Goal: Task Accomplishment & Management: Manage account settings

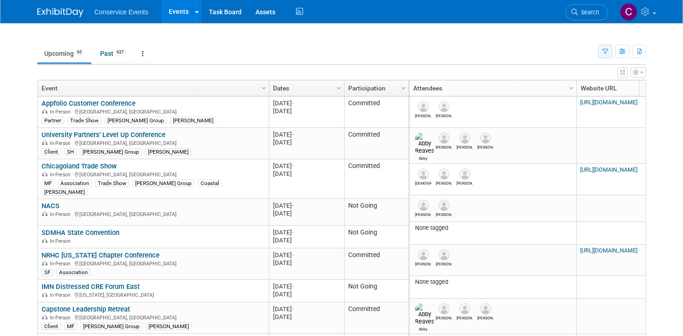
click at [603, 50] on icon "button" at bounding box center [606, 52] width 6 height 6
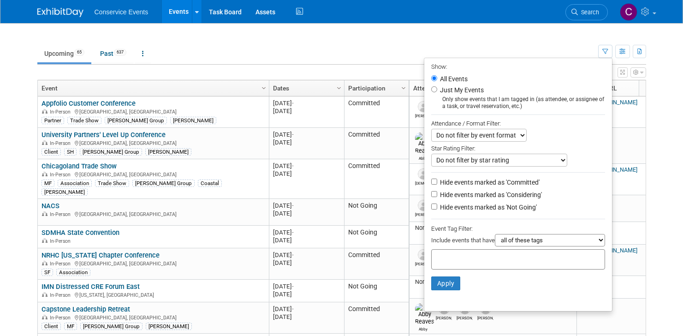
click at [471, 194] on label "Hide events marked as 'Considering'" at bounding box center [490, 194] width 104 height 9
click at [437, 194] on input "Hide events marked as 'Considering'" at bounding box center [434, 194] width 6 height 6
checkbox input "true"
click at [472, 206] on label "Hide events marked as 'Not Going'" at bounding box center [487, 207] width 99 height 9
click at [437, 206] on input "Hide events marked as 'Not Going'" at bounding box center [434, 206] width 6 height 6
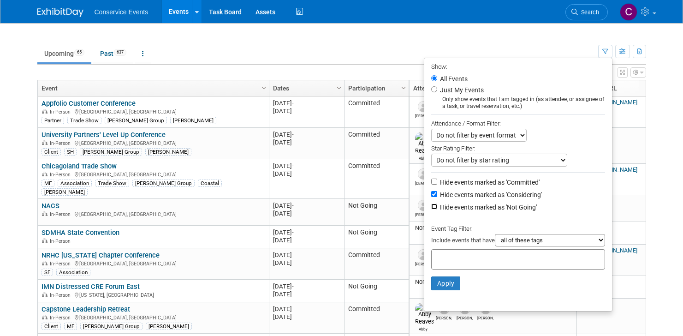
checkbox input "true"
click at [534, 239] on select "all of these tags any one of these tags only and exactly these specific tags" at bounding box center [550, 240] width 110 height 12
click at [481, 259] on input "text" at bounding box center [473, 257] width 74 height 9
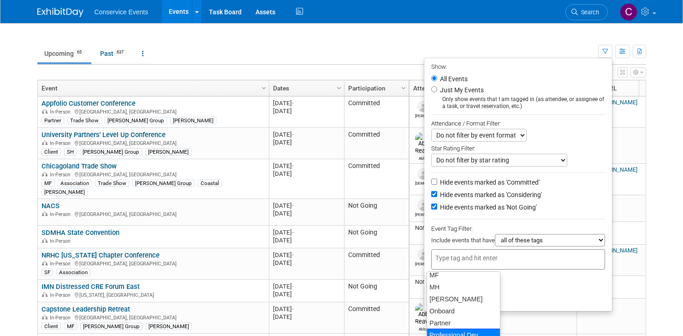
scroll to position [123, 0]
click at [466, 315] on div "[PERSON_NAME]" at bounding box center [464, 313] width 74 height 13
type input "[PERSON_NAME]"
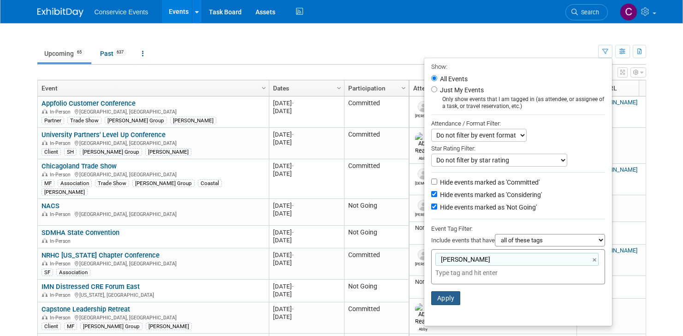
click at [443, 303] on button "Apply" at bounding box center [446, 298] width 30 height 14
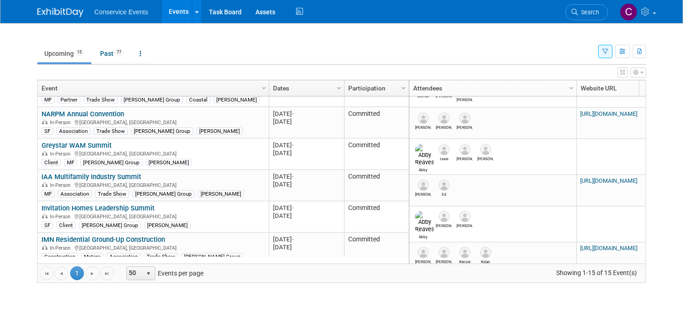
scroll to position [156, 0]
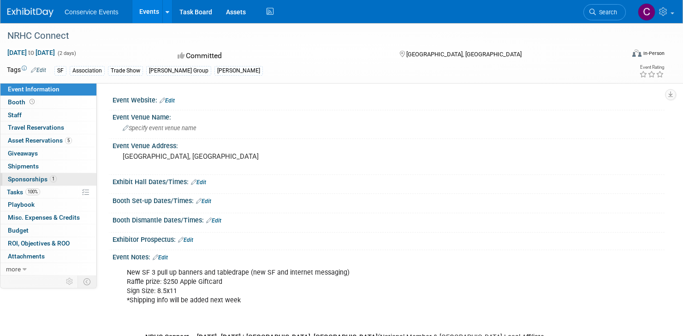
click at [69, 179] on link "1 Sponsorships 1" at bounding box center [48, 179] width 96 height 12
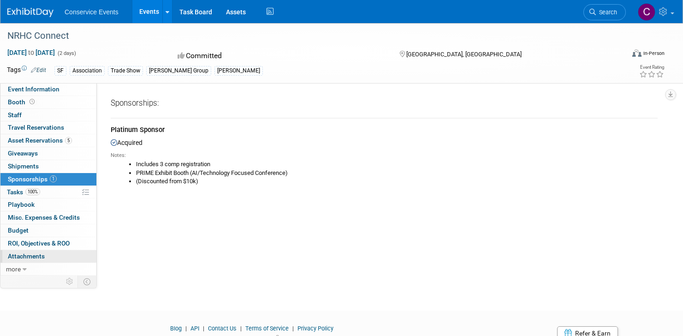
click at [48, 251] on link "0 Attachments 0" at bounding box center [48, 256] width 96 height 12
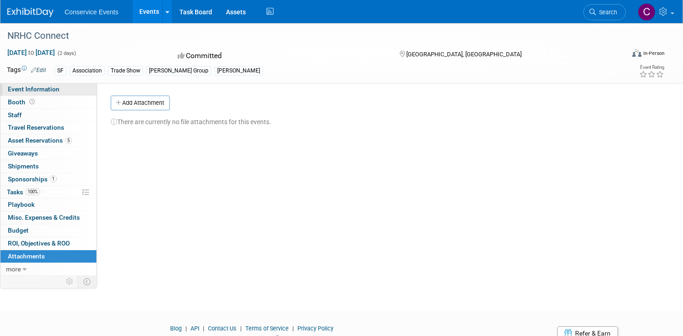
click at [48, 90] on span "Event Information" at bounding box center [34, 88] width 52 height 7
